Goal: Transaction & Acquisition: Purchase product/service

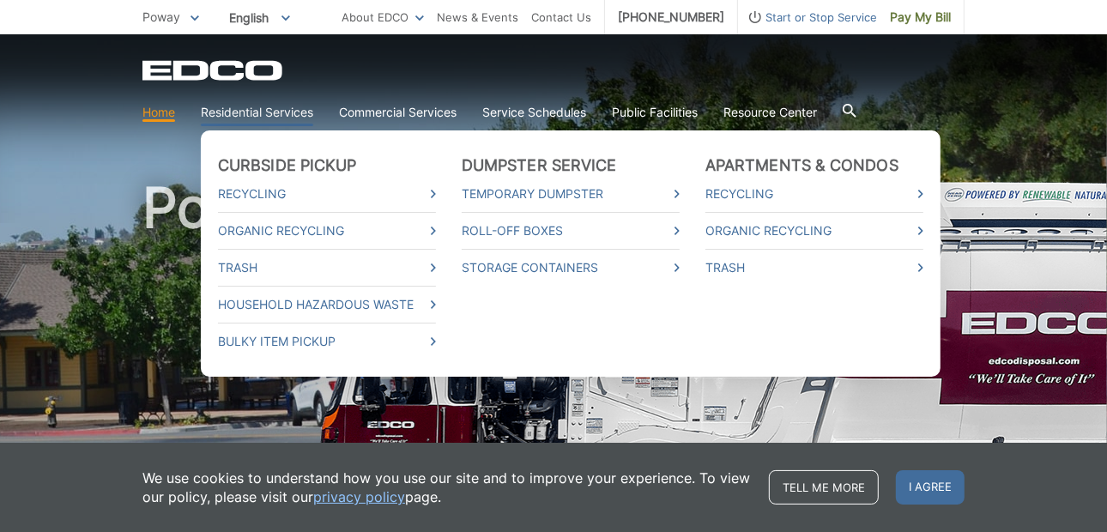
click at [238, 106] on link "Residential Services" at bounding box center [257, 112] width 112 height 19
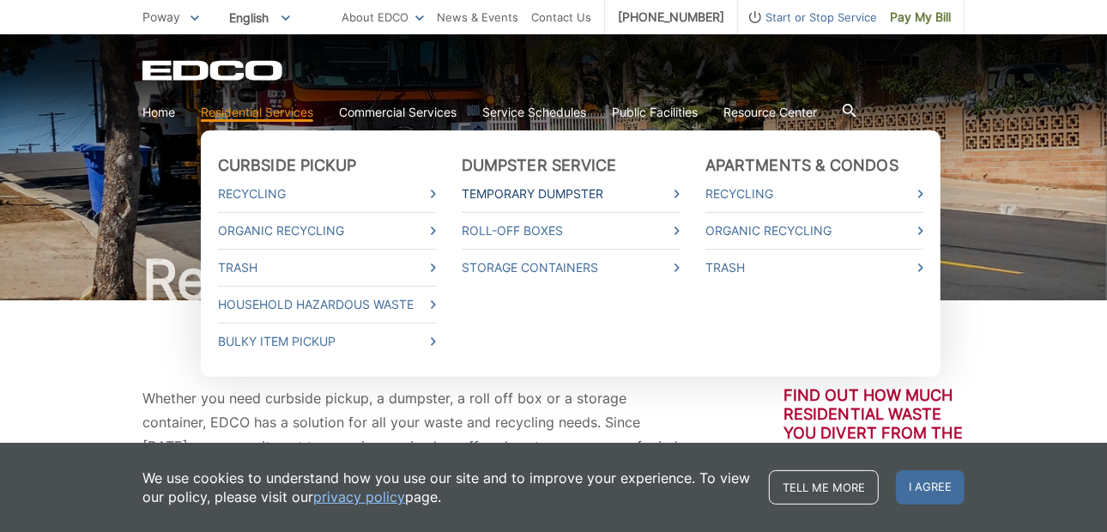
click at [550, 193] on link "Temporary Dumpster" at bounding box center [571, 194] width 218 height 19
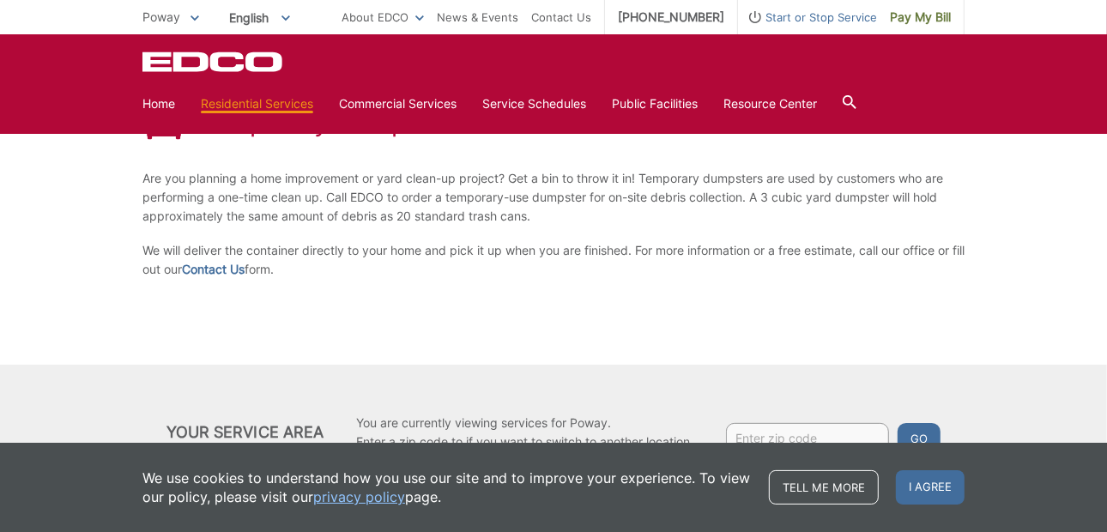
scroll to position [341, 0]
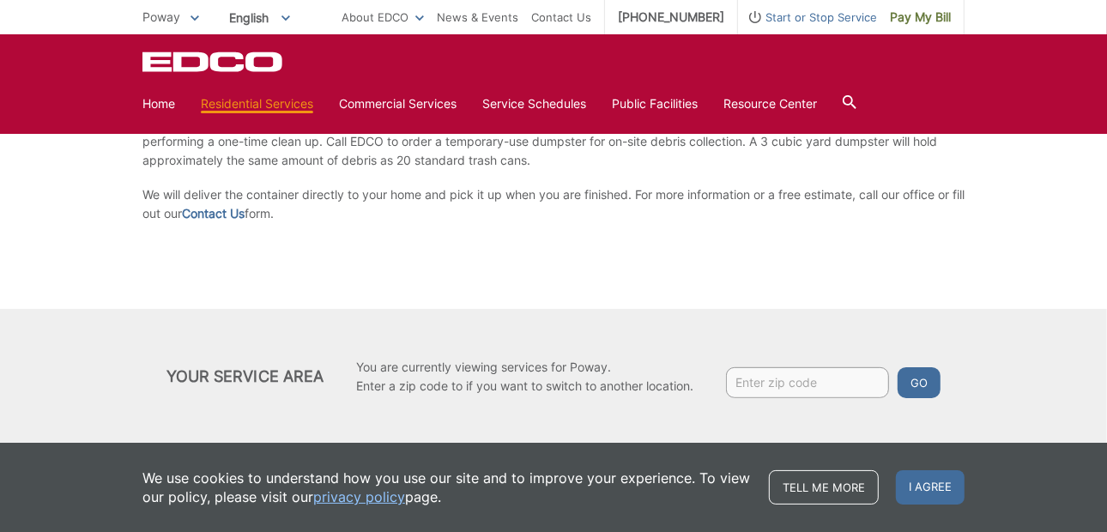
click at [798, 385] on input "Enter zip code" at bounding box center [807, 382] width 163 height 31
type input "92064"
click at [926, 380] on button "Go" at bounding box center [919, 382] width 43 height 31
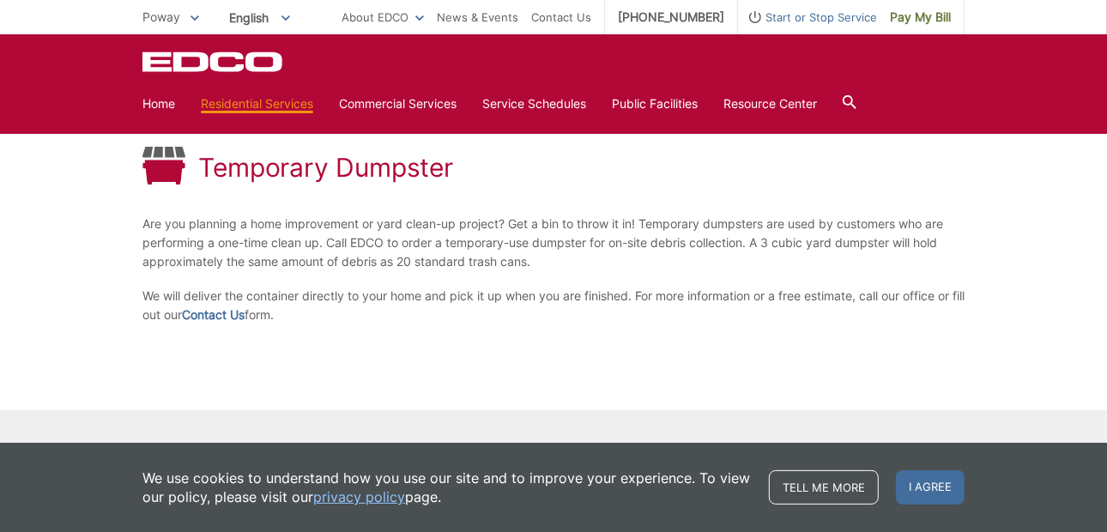
scroll to position [238, 0]
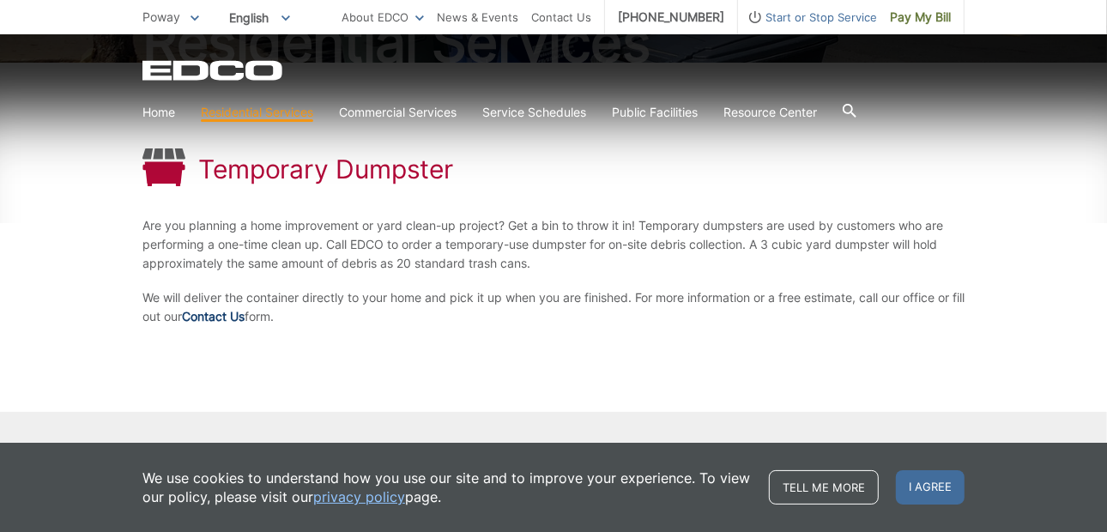
click at [230, 315] on link "Contact Us" at bounding box center [213, 316] width 63 height 19
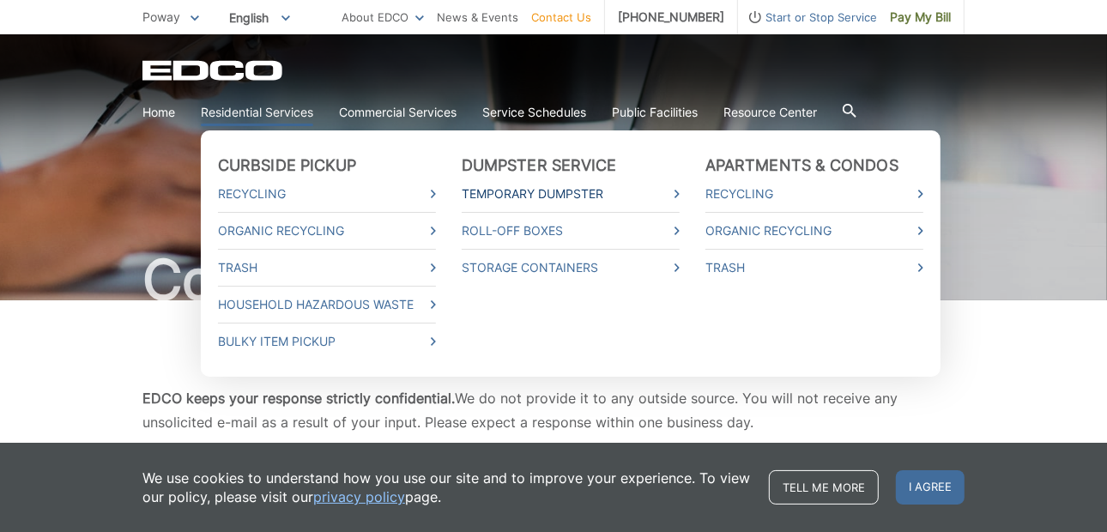
click at [566, 196] on link "Temporary Dumpster" at bounding box center [571, 194] width 218 height 19
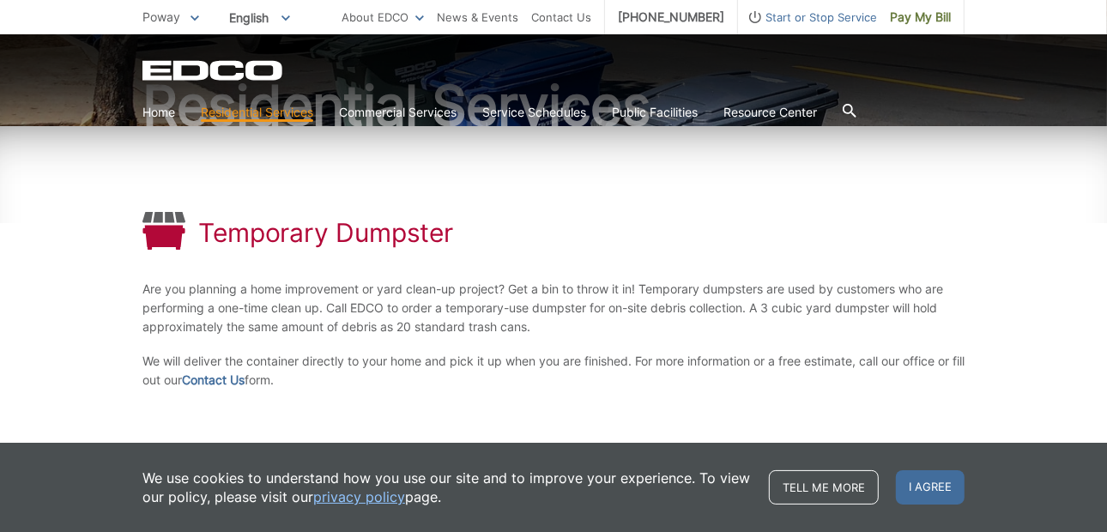
scroll to position [173, 0]
